Goal: Communication & Community: Answer question/provide support

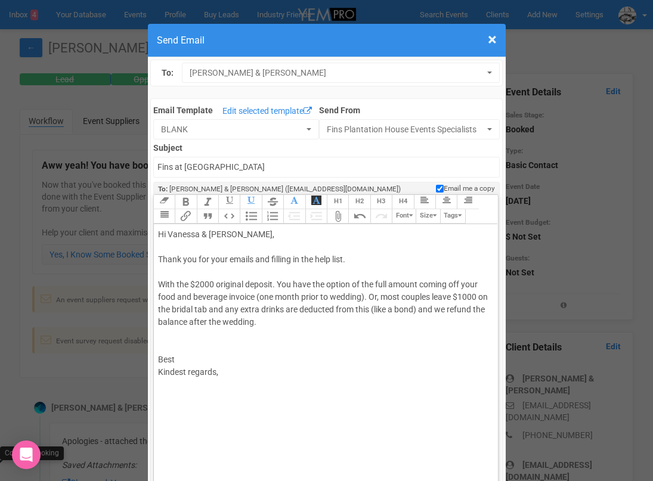
scroll to position [465, 0]
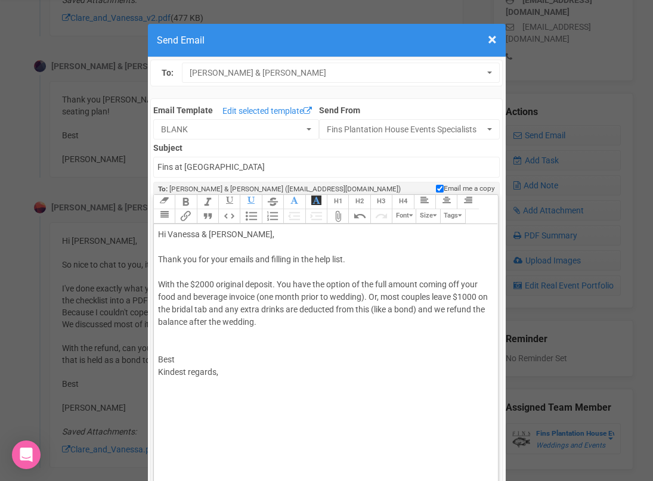
click at [400, 297] on span "With the $2000 original deposit. You have the option of the full amount coming …" at bounding box center [323, 303] width 330 height 47
click at [317, 325] on div "Hi [PERSON_NAME] & [PERSON_NAME], Thank you for your emails and filling in the …" at bounding box center [324, 316] width 332 height 175
click at [354, 258] on div "Hi [PERSON_NAME] & [PERSON_NAME], Thank you for your emails and filling in the …" at bounding box center [324, 323] width 332 height 188
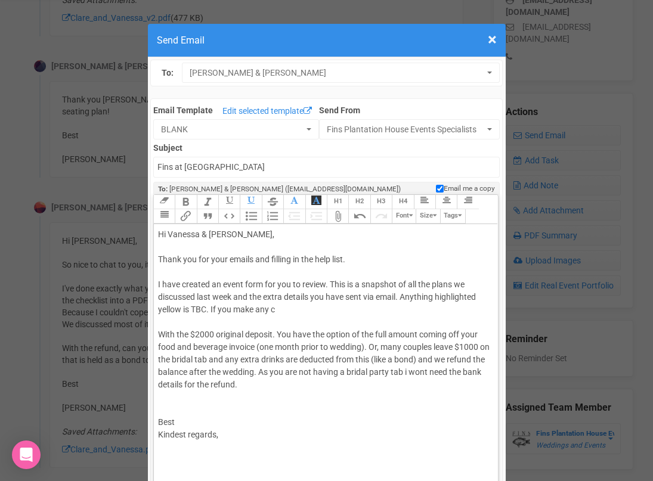
click at [264, 283] on div "Hi [PERSON_NAME] & [PERSON_NAME], Thank you for your emails and filling in the …" at bounding box center [324, 348] width 332 height 238
drag, startPoint x: 464, startPoint y: 281, endPoint x: 424, endPoint y: 285, distance: 40.2
click at [425, 285] on div "Hi [PERSON_NAME] & [PERSON_NAME], Thank you for your emails and filling in the …" at bounding box center [324, 348] width 332 height 238
click at [270, 260] on div "Hi [PERSON_NAME] & [PERSON_NAME], Thank you for your emails and filling in the …" at bounding box center [324, 348] width 332 height 238
click at [319, 283] on div "Hi [PERSON_NAME] & [PERSON_NAME], Thank you for your emails and for filling in …" at bounding box center [324, 348] width 332 height 238
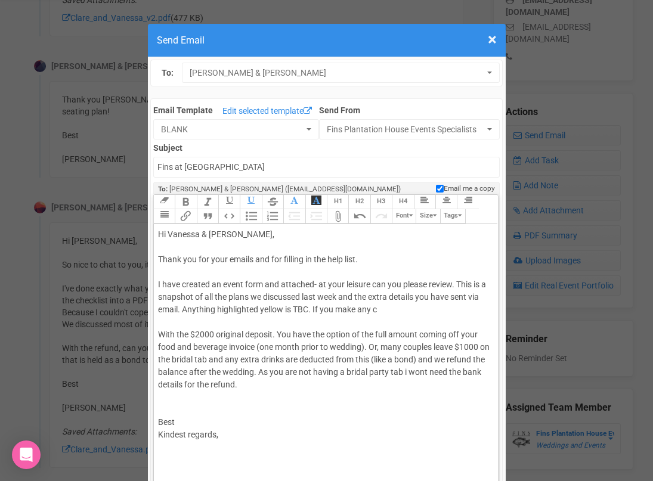
click at [382, 310] on div "Hi [PERSON_NAME] & [PERSON_NAME], Thank you for your emails and for filling in …" at bounding box center [324, 348] width 332 height 238
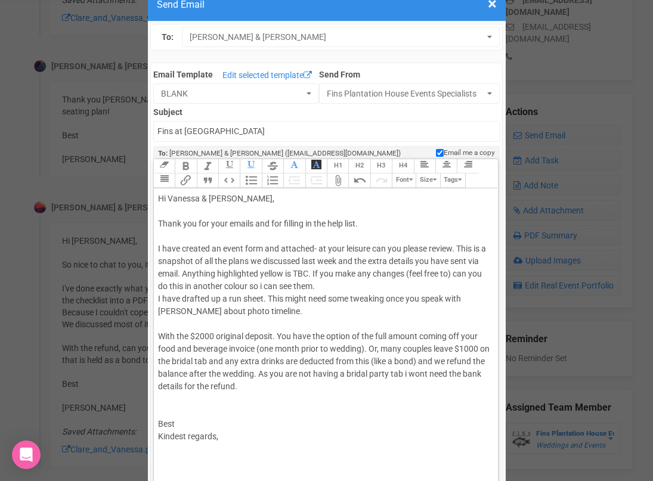
scroll to position [41, 0]
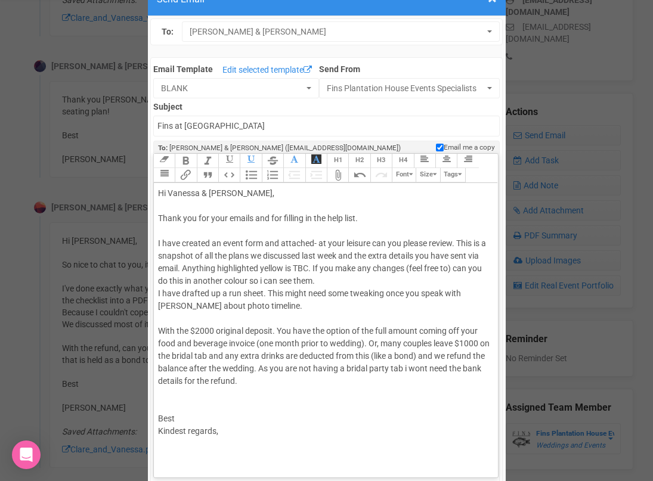
click at [176, 331] on span "With the $2000 original deposit. You have the option of the full amount coming …" at bounding box center [324, 356] width 332 height 60
click at [185, 403] on div "Hi [PERSON_NAME] & [PERSON_NAME], Thank you for your emails and for filling in …" at bounding box center [324, 325] width 332 height 276
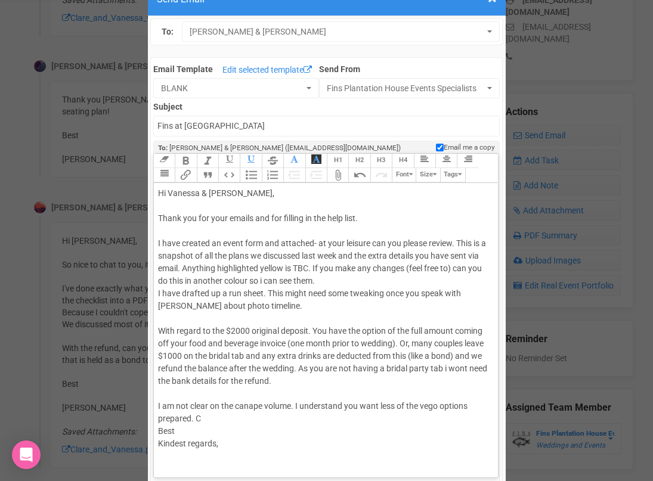
click at [192, 404] on span "I am not clear on the canape volume. I understand you want less of the vego opt…" at bounding box center [313, 413] width 310 height 22
click at [254, 416] on div "Hi [PERSON_NAME] & [PERSON_NAME], Thank you for your emails and for filling in …" at bounding box center [324, 331] width 332 height 288
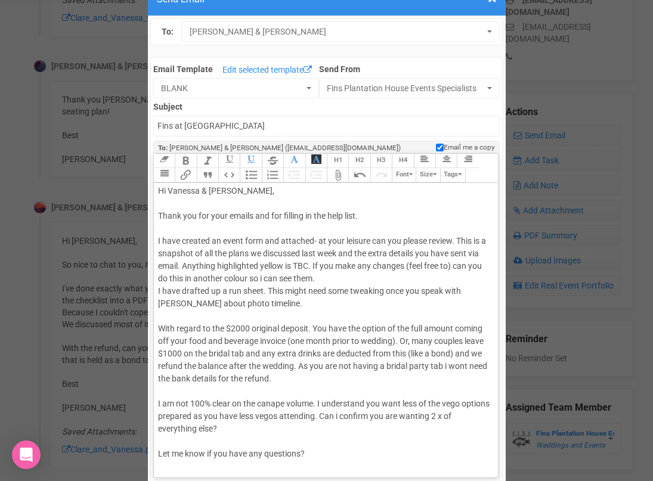
scroll to position [53, 0]
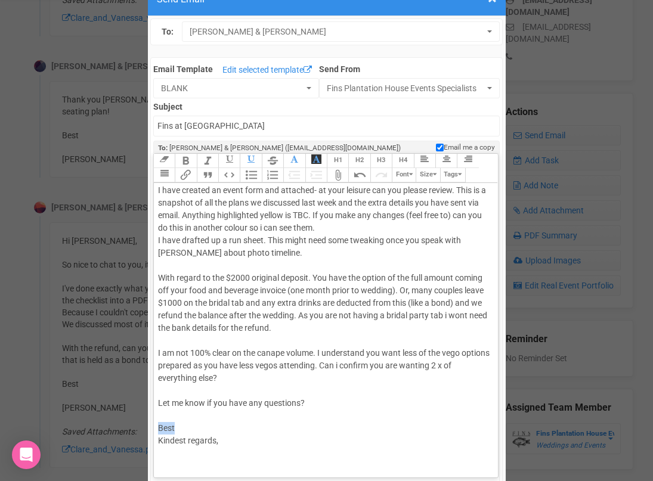
drag, startPoint x: 175, startPoint y: 433, endPoint x: 159, endPoint y: 429, distance: 17.2
click at [159, 429] on div "Hi [PERSON_NAME] & [PERSON_NAME], Thank you for your emails and for filling in …" at bounding box center [324, 303] width 332 height 338
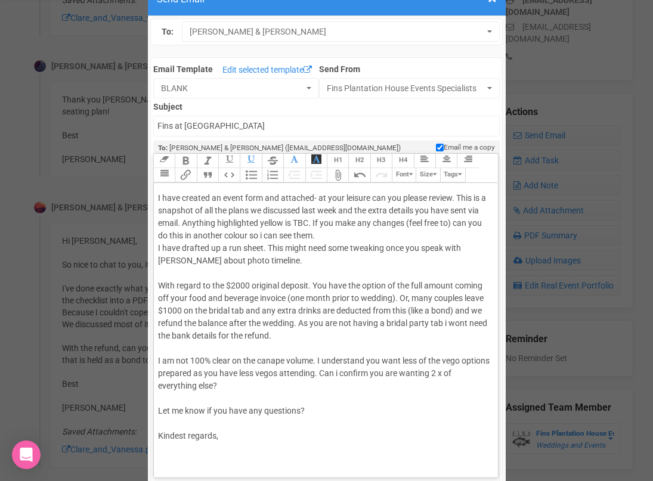
click at [230, 439] on div "Hi [PERSON_NAME] & [PERSON_NAME], Thank you for your emails and for filling in …" at bounding box center [324, 305] width 332 height 326
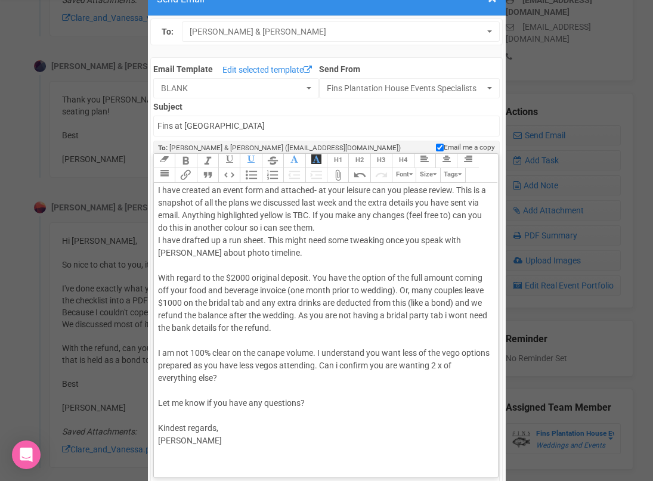
type trix-editor "<div>Hi [PERSON_NAME] &amp; [PERSON_NAME],<br><br>Thank you for your emails and…"
click at [143, 172] on div "× Close Send Email To: [PERSON_NAME] & [PERSON_NAME] [PERSON_NAME] & [PERSON_NA…" at bounding box center [326, 479] width 653 height 1004
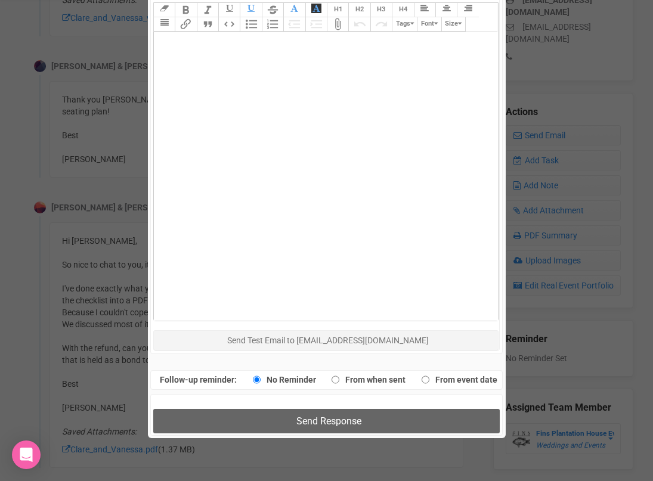
scroll to position [634, 0]
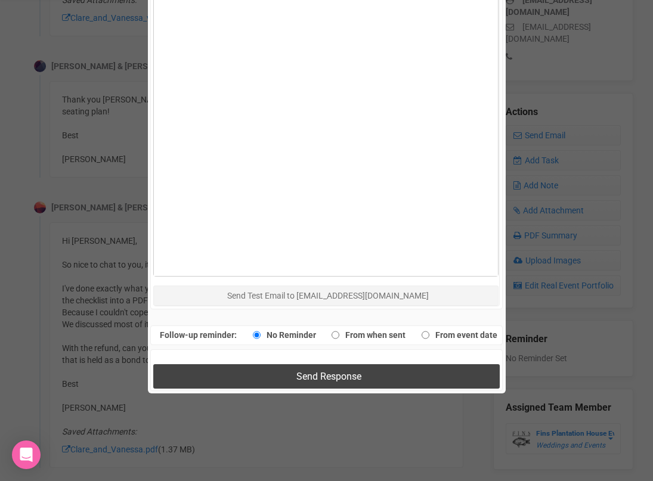
click at [405, 371] on button "Send Response" at bounding box center [326, 377] width 347 height 24
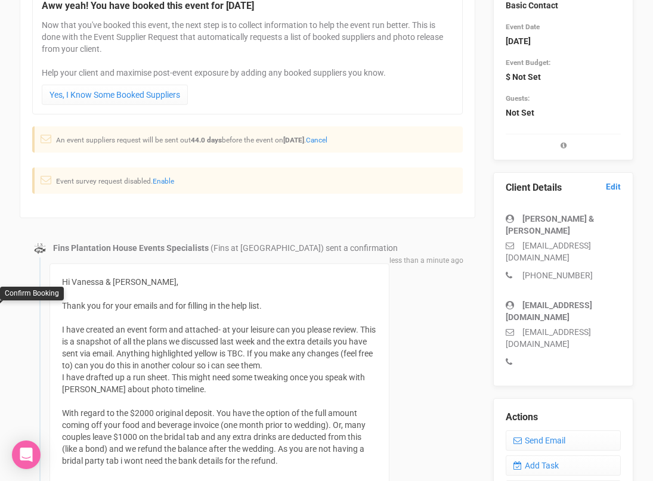
scroll to position [0, 0]
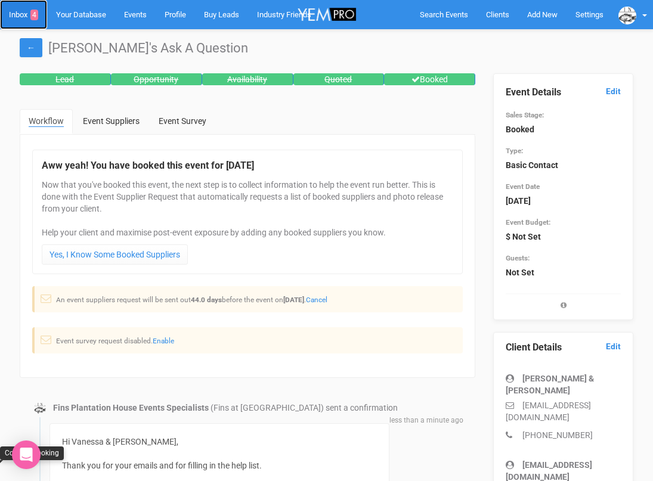
click at [23, 14] on link "Inbox 4" at bounding box center [23, 14] width 47 height 29
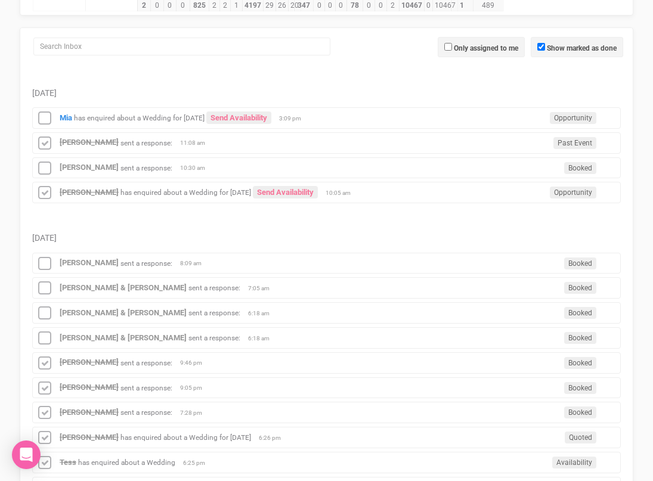
scroll to position [187, 0]
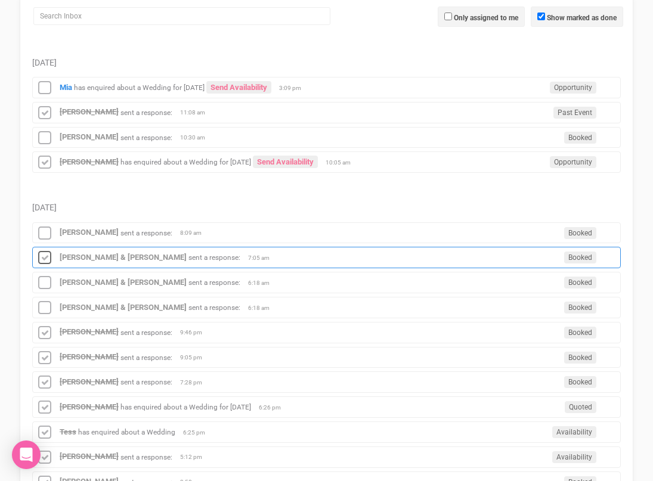
click at [48, 259] on icon at bounding box center [45, 259] width 18 height 16
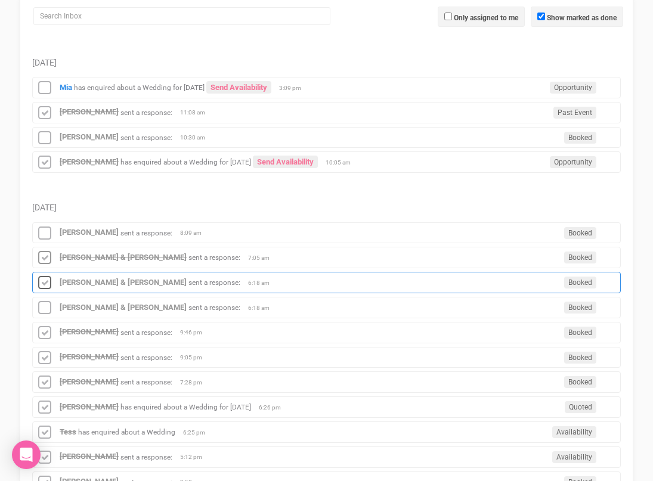
click at [45, 284] on icon at bounding box center [45, 284] width 18 height 16
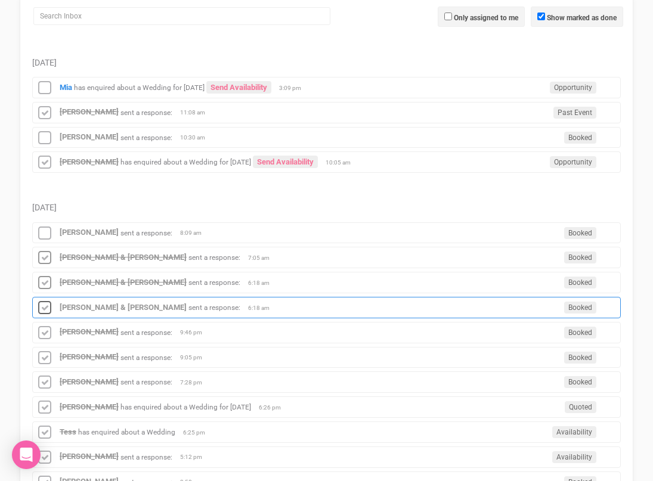
click at [44, 307] on icon at bounding box center [45, 309] width 18 height 16
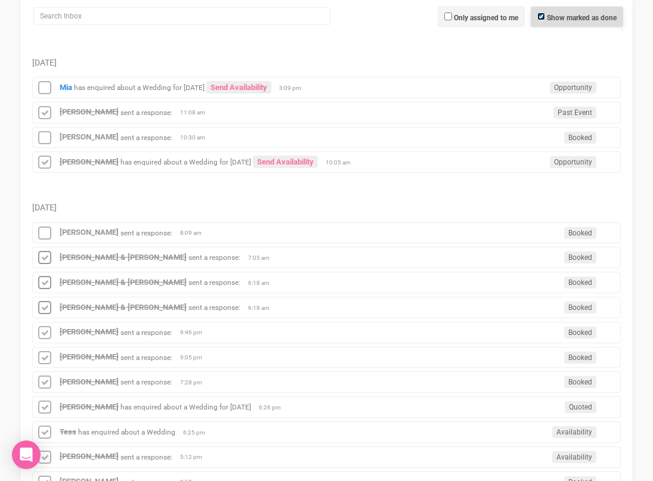
click at [542, 17] on input "Show marked as done" at bounding box center [542, 17] width 8 height 8
checkbox input "false"
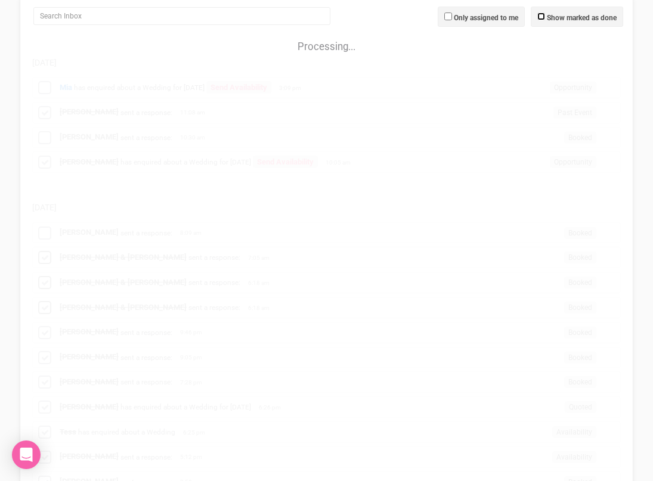
scroll to position [6, 0]
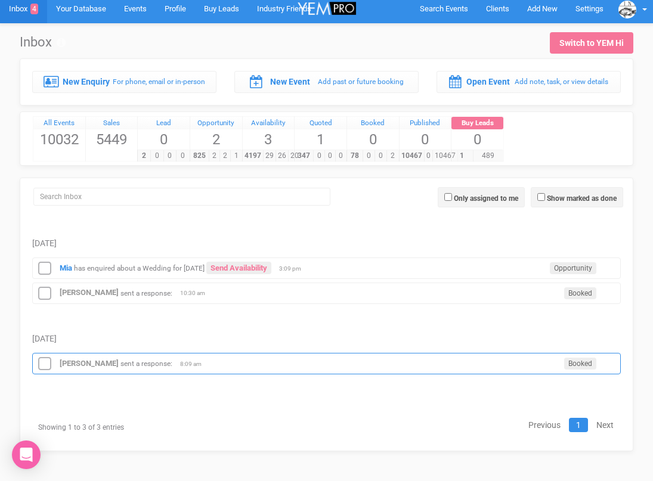
click at [76, 358] on div "[PERSON_NAME] sent a response: Booked 8:09 am" at bounding box center [326, 363] width 589 height 21
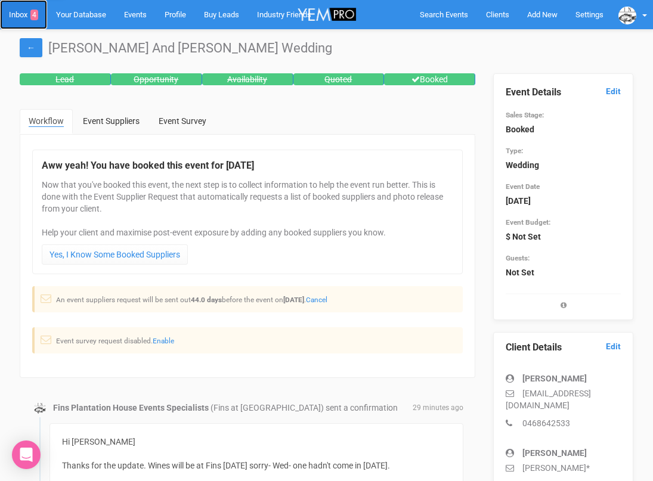
click at [20, 17] on link "Inbox 4" at bounding box center [23, 14] width 47 height 29
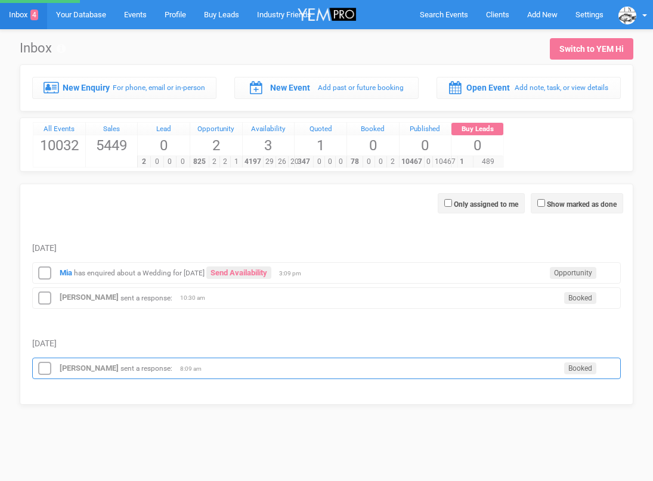
click at [44, 366] on icon at bounding box center [45, 370] width 18 height 16
click at [45, 368] on icon at bounding box center [45, 370] width 18 height 16
click at [45, 369] on icon at bounding box center [45, 371] width 18 height 16
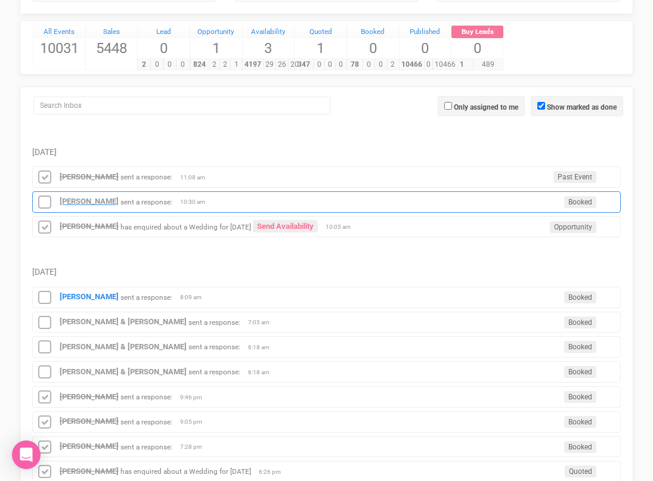
scroll to position [117, 0]
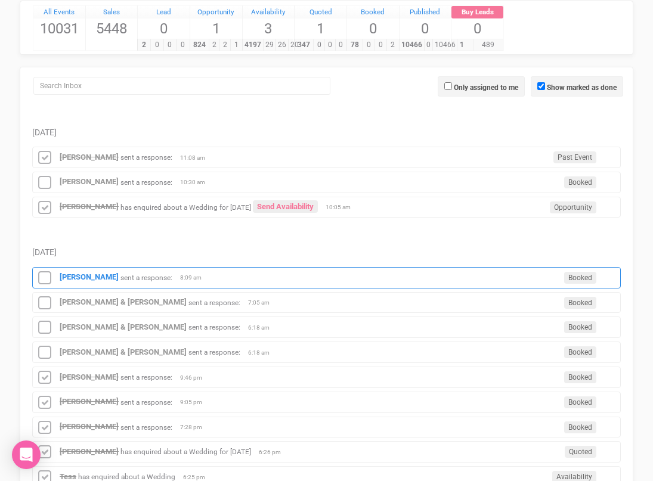
click at [87, 283] on div "[PERSON_NAME] sent a response: Booked 8:09 am" at bounding box center [326, 277] width 589 height 21
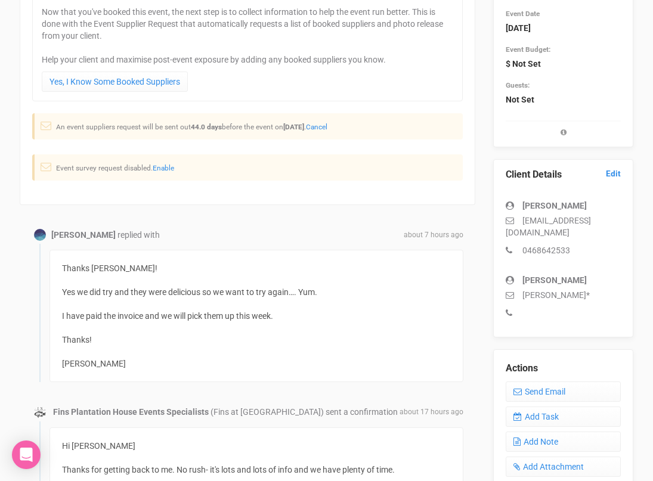
scroll to position [203, 0]
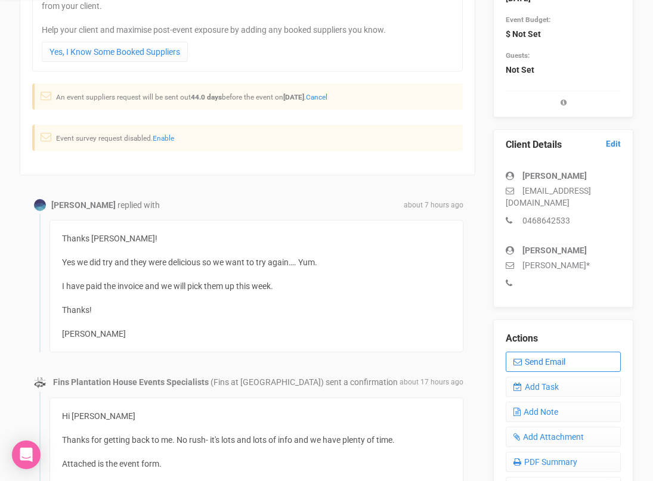
click at [526, 355] on link "Send Email" at bounding box center [563, 362] width 115 height 20
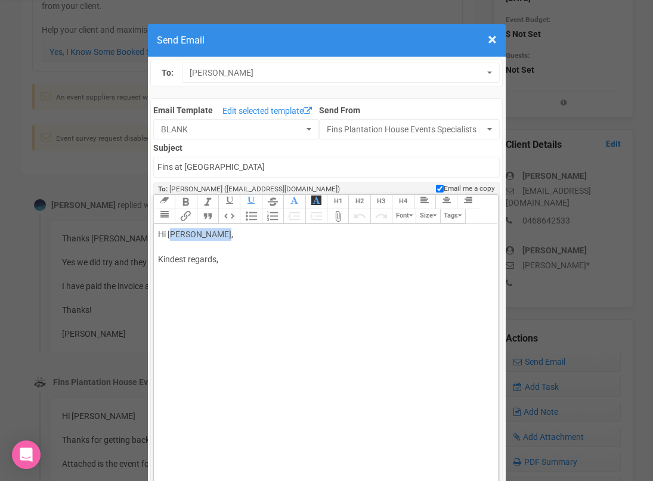
drag, startPoint x: 171, startPoint y: 234, endPoint x: 233, endPoint y: 234, distance: 62.7
click at [232, 234] on div "Hi Briony Askew, Kindest regards," at bounding box center [324, 260] width 332 height 63
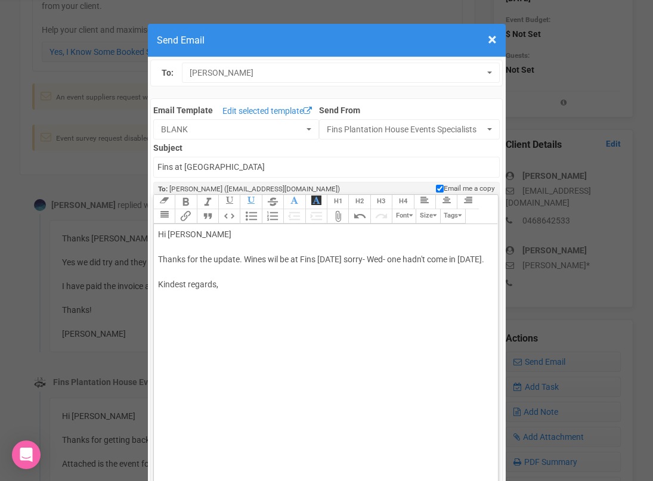
click at [234, 292] on div "Hi Alex Thanks for the update. Wines wil be at Fins tomorrow sorry- Wed- one ha…" at bounding box center [324, 273] width 332 height 88
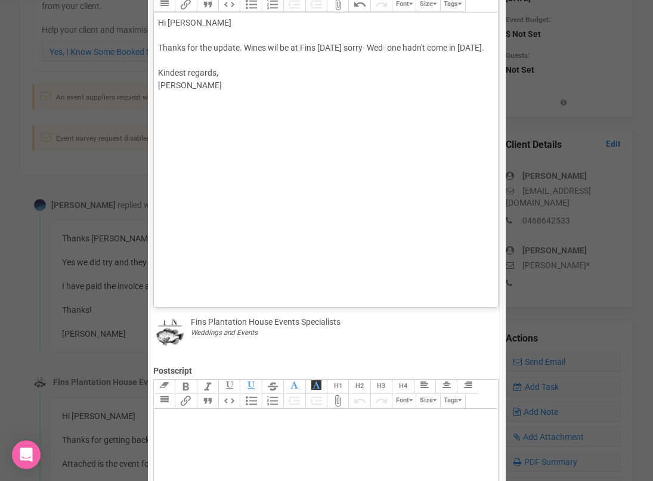
scroll to position [221, 0]
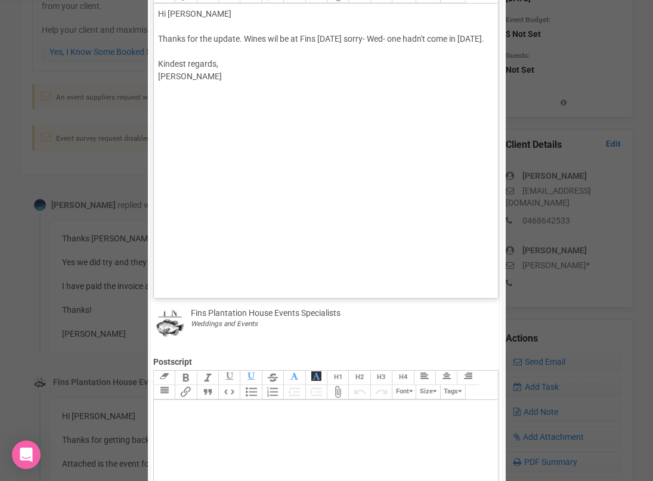
click at [279, 38] on div "Hi Alex Thanks for the update. Wines wil be at Fins tomorrow sorry- Wed- one ha…" at bounding box center [324, 58] width 332 height 100
type trix-editor "<div>Hi Alex<br><br>Thanks for the update. Wines will be at Fins tomorrow sorry…"
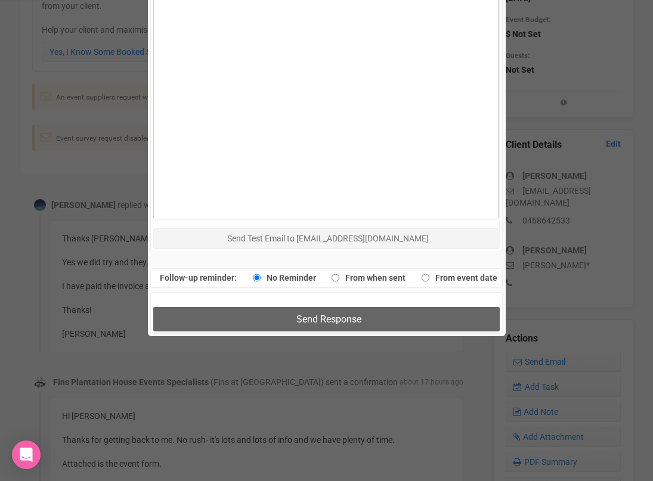
scroll to position [696, 0]
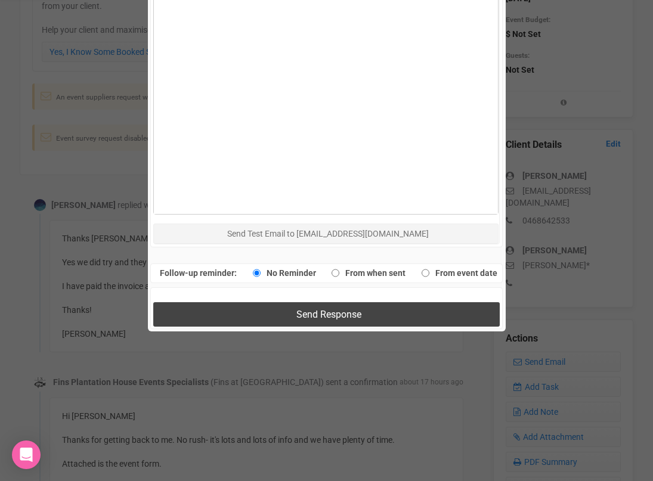
click at [312, 304] on button "Send Response" at bounding box center [326, 314] width 347 height 24
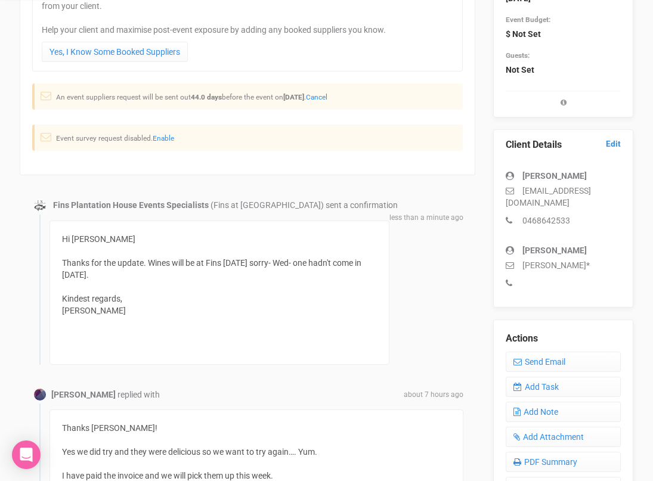
scroll to position [0, 0]
